Goal: Obtain resource: Download file/media

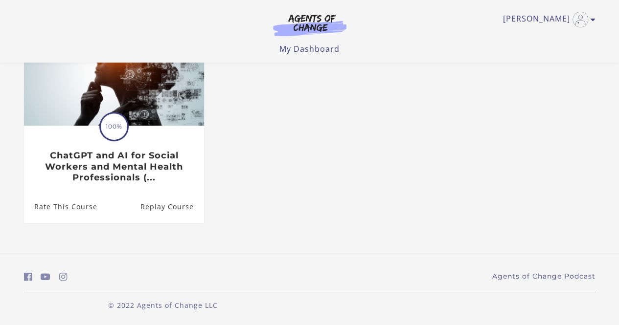
scroll to position [124, 0]
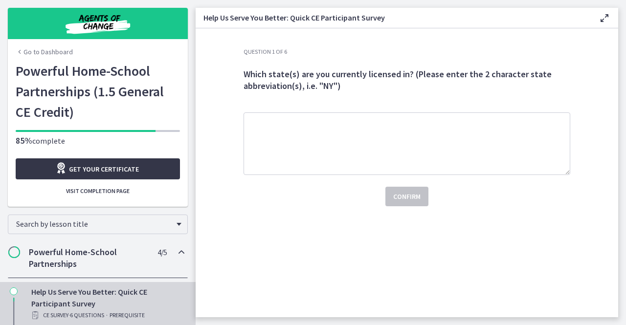
click at [126, 169] on span "Get your certificate" at bounding box center [104, 169] width 70 height 12
click at [16, 53] on icon "Chapters" at bounding box center [20, 52] width 8 height 8
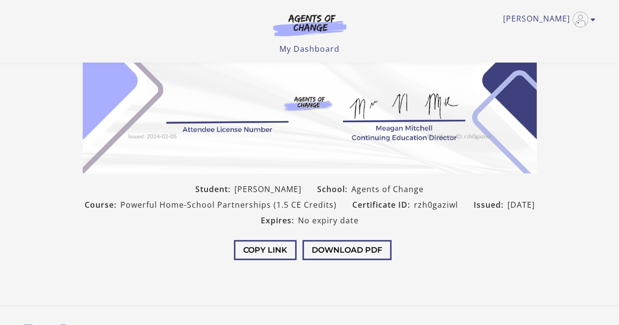
scroll to position [171, 0]
click at [364, 252] on button "Download PDF" at bounding box center [346, 250] width 89 height 20
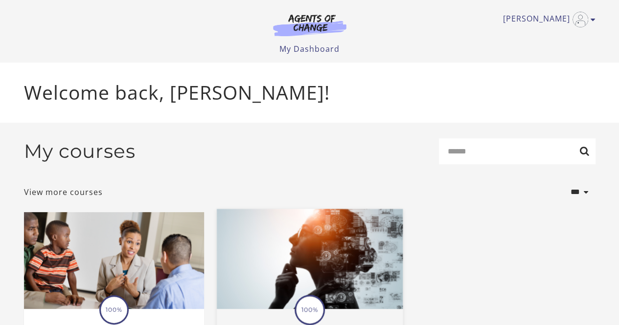
click at [277, 233] on img at bounding box center [309, 259] width 186 height 100
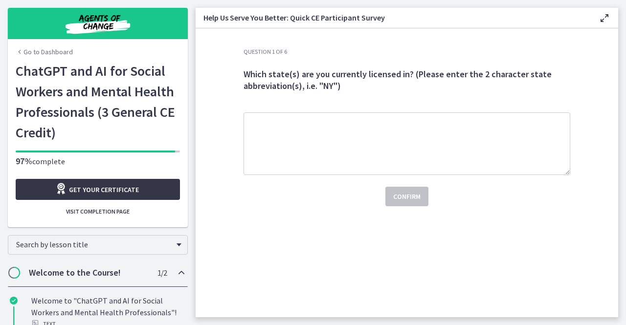
click at [128, 191] on span "Get your certificate" at bounding box center [104, 190] width 70 height 12
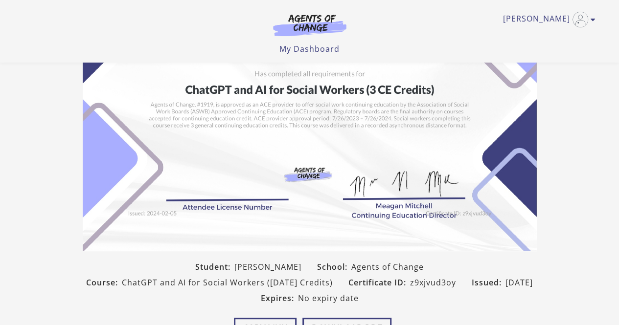
scroll to position [168, 0]
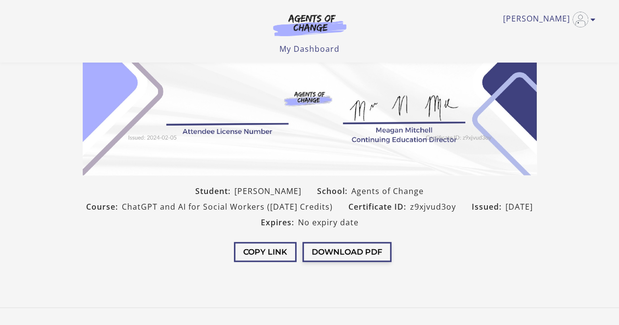
click at [380, 256] on button "Download PDF" at bounding box center [346, 252] width 89 height 20
